Goal: Navigation & Orientation: Go to known website

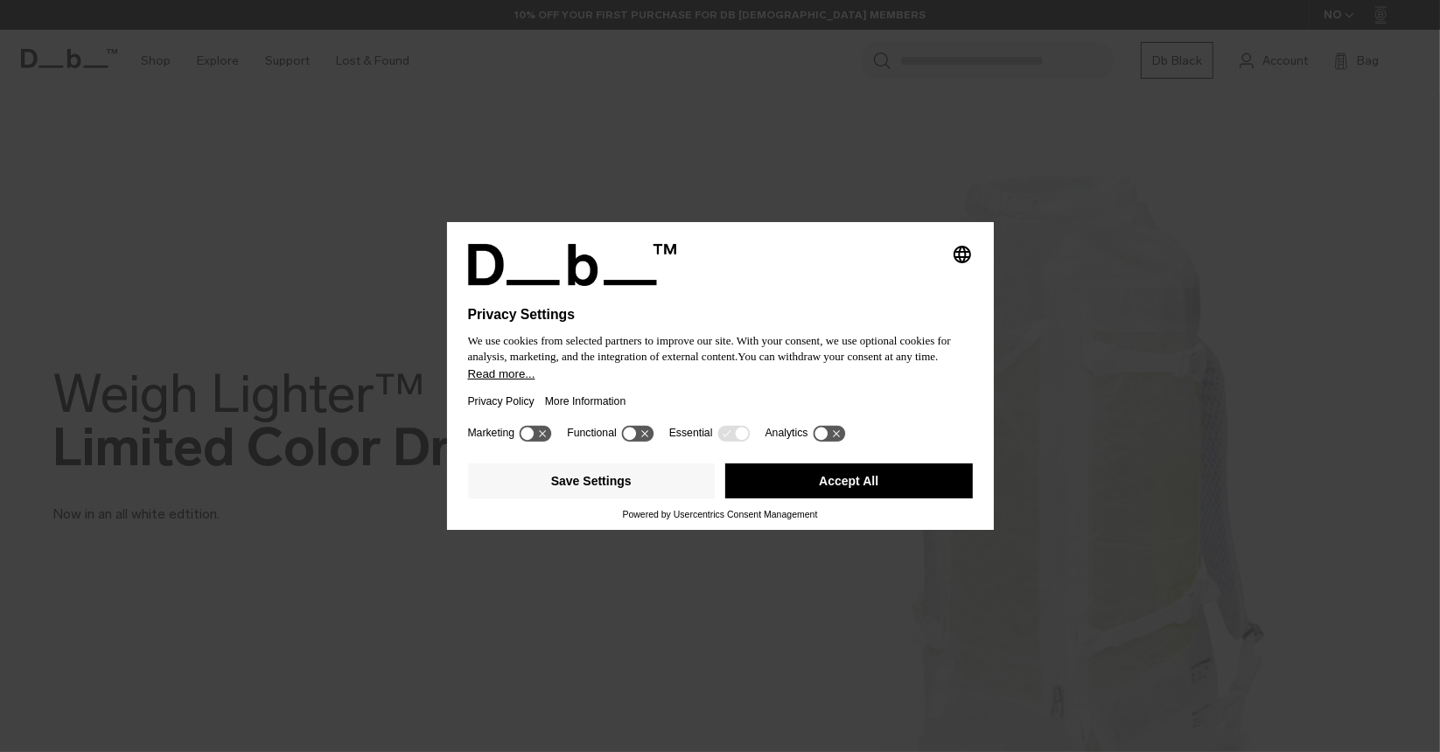
drag, startPoint x: 914, startPoint y: 253, endPoint x: 869, endPoint y: 309, distance: 71.6
click at [914, 253] on div "Selecting an option will immediately change the language" at bounding box center [720, 265] width 505 height 42
drag, startPoint x: 810, startPoint y: 489, endPoint x: 896, endPoint y: 486, distance: 85.8
click at [812, 489] on button "Accept All" at bounding box center [849, 481] width 248 height 35
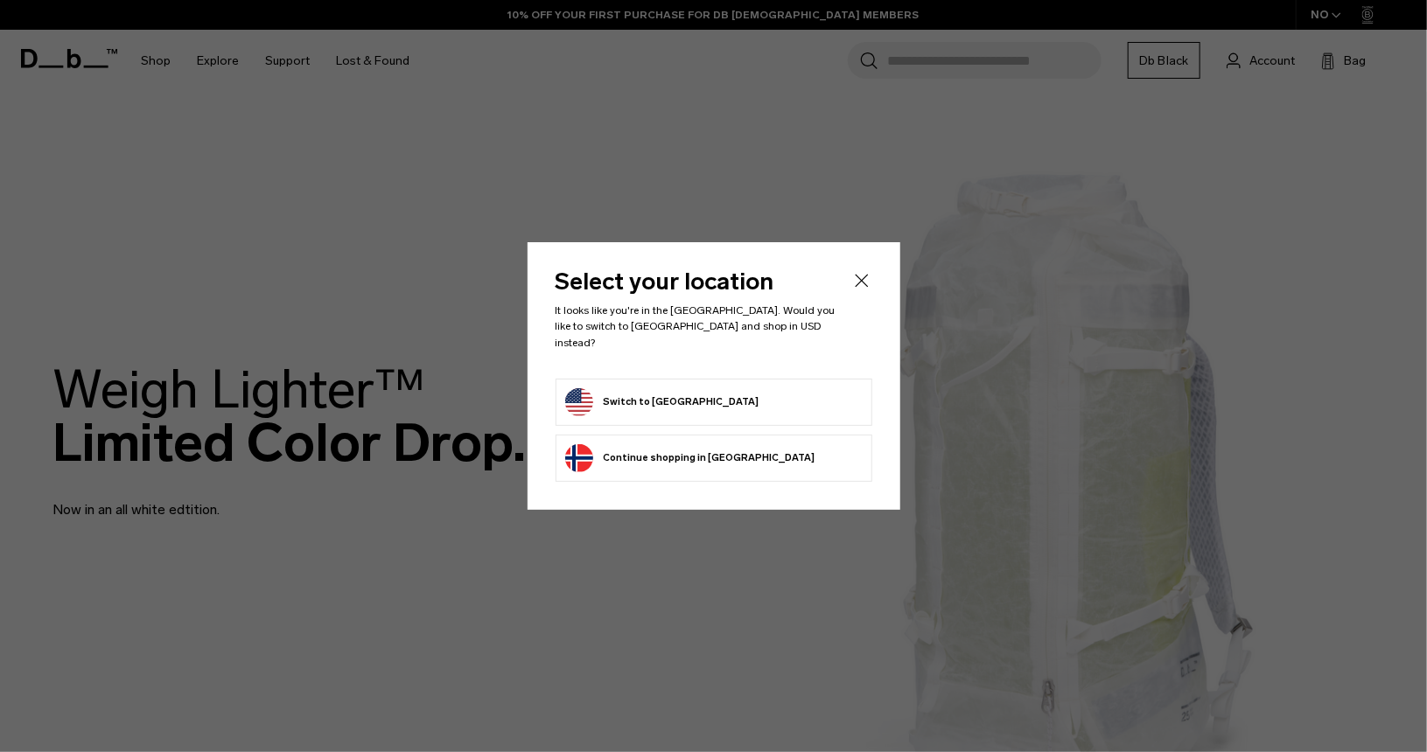
click at [654, 396] on button "Switch to [GEOGRAPHIC_DATA]" at bounding box center [662, 402] width 194 height 28
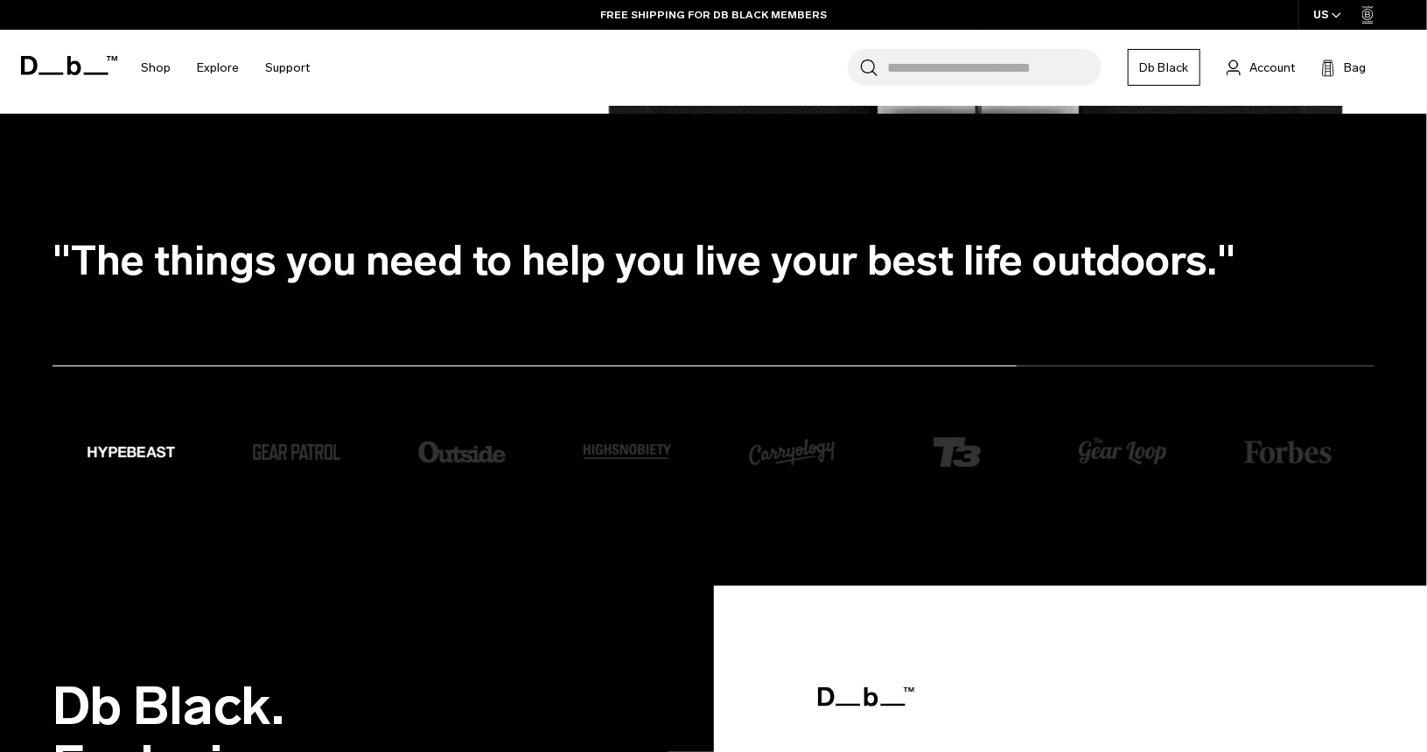
scroll to position [3586, 0]
